Goal: Transaction & Acquisition: Purchase product/service

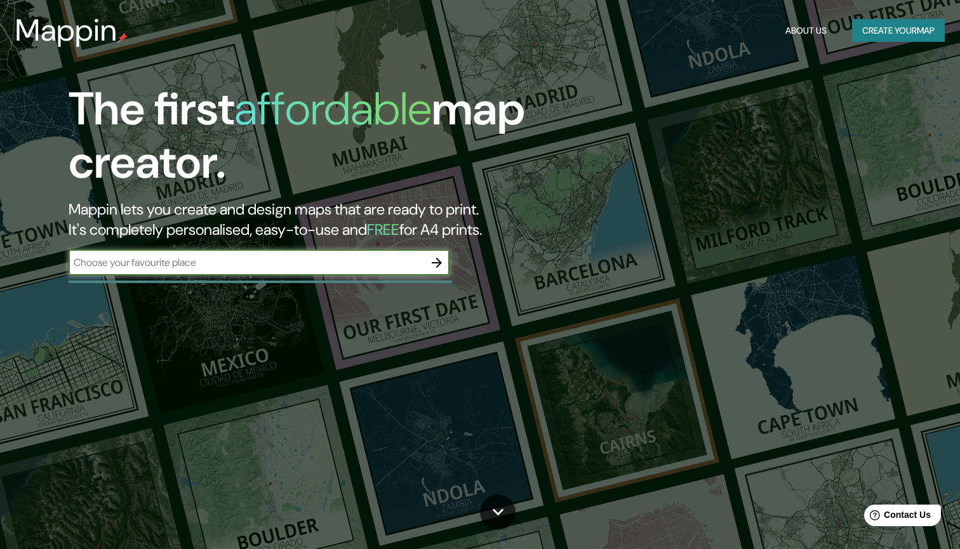
click at [159, 264] on input "text" at bounding box center [247, 262] width 356 height 15
type input "[PERSON_NAME] de la marina"
click at [439, 264] on icon "button" at bounding box center [437, 263] width 10 height 10
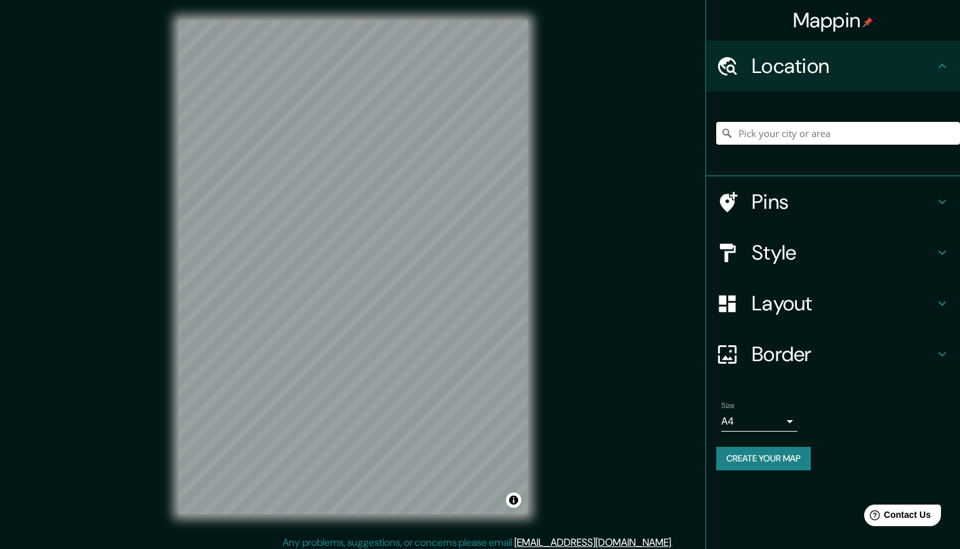
click at [778, 133] on input "Pick your city or area" at bounding box center [838, 133] width 244 height 23
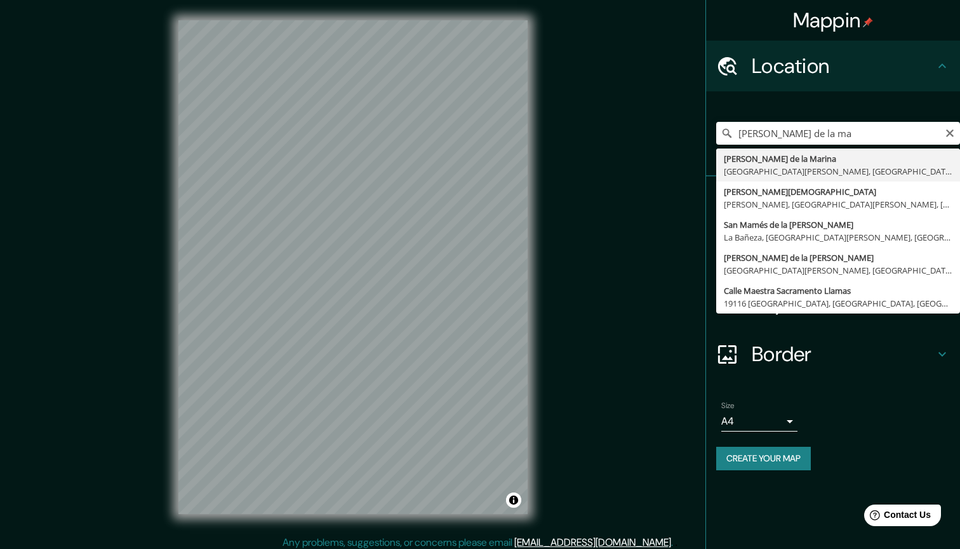
type input "[PERSON_NAME][GEOGRAPHIC_DATA], [GEOGRAPHIC_DATA][PERSON_NAME], [GEOGRAPHIC_DAT…"
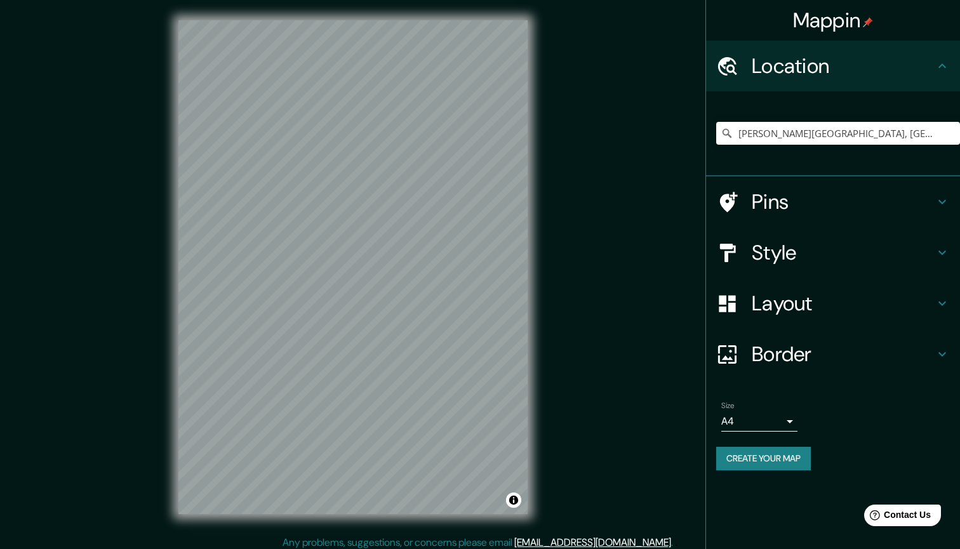
click at [797, 259] on h4 "Style" at bounding box center [843, 252] width 183 height 25
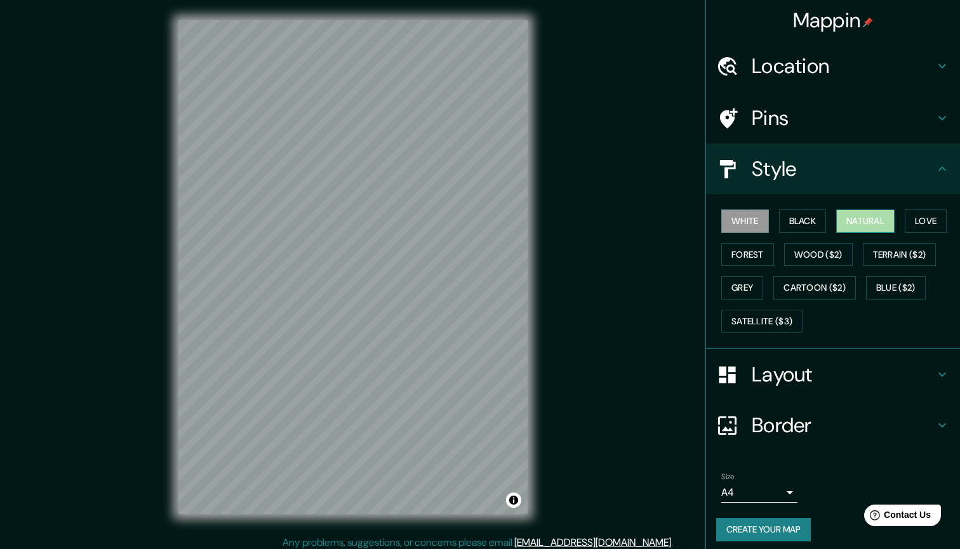
click at [862, 221] on button "Natural" at bounding box center [865, 221] width 58 height 23
click at [918, 221] on button "Love" at bounding box center [926, 221] width 42 height 23
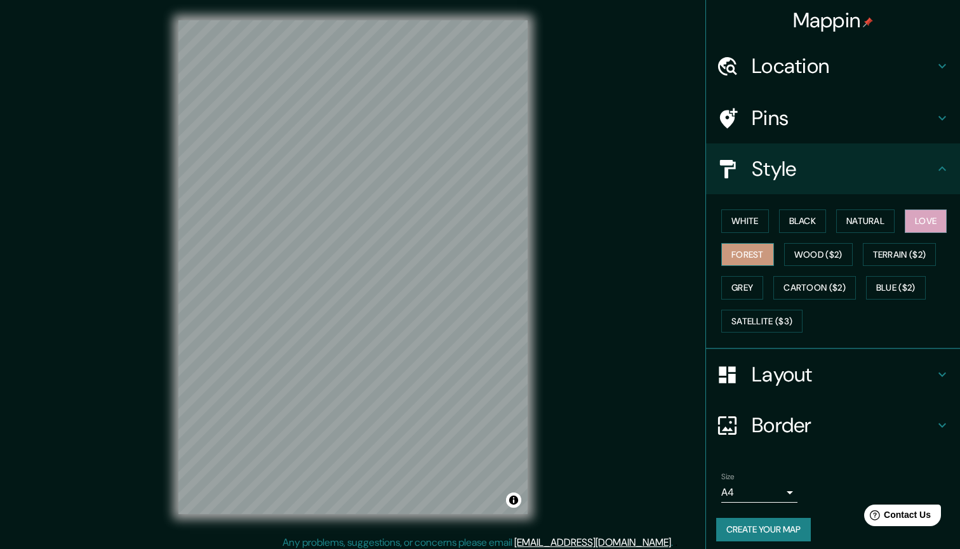
click at [752, 249] on button "Forest" at bounding box center [747, 254] width 53 height 23
click at [799, 253] on button "Wood ($2)" at bounding box center [818, 254] width 69 height 23
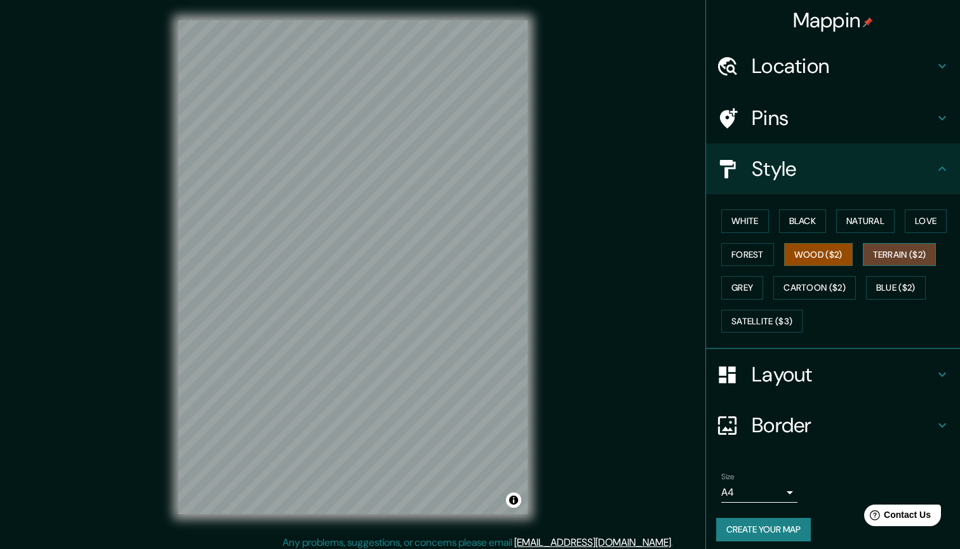
click at [888, 255] on button "Terrain ($2)" at bounding box center [900, 254] width 74 height 23
click at [738, 286] on button "Grey" at bounding box center [742, 287] width 42 height 23
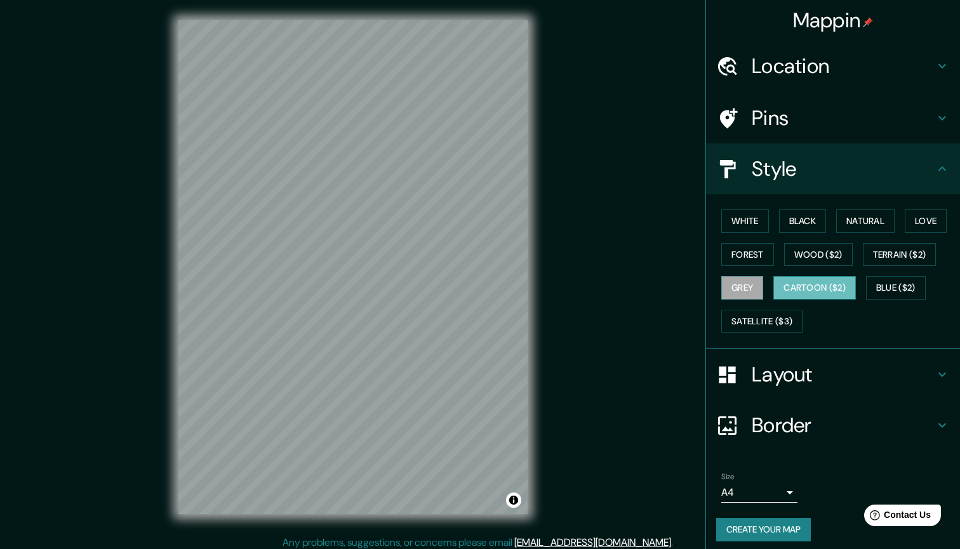
click at [813, 283] on button "Cartoon ($2)" at bounding box center [814, 287] width 83 height 23
click at [756, 324] on button "Satellite ($3)" at bounding box center [761, 321] width 81 height 23
click at [827, 290] on button "Cartoon ($2)" at bounding box center [814, 287] width 83 height 23
click at [789, 317] on button "Satellite ($3)" at bounding box center [761, 321] width 81 height 23
click at [838, 287] on button "Cartoon ($2)" at bounding box center [814, 287] width 83 height 23
